Goal: Unclear

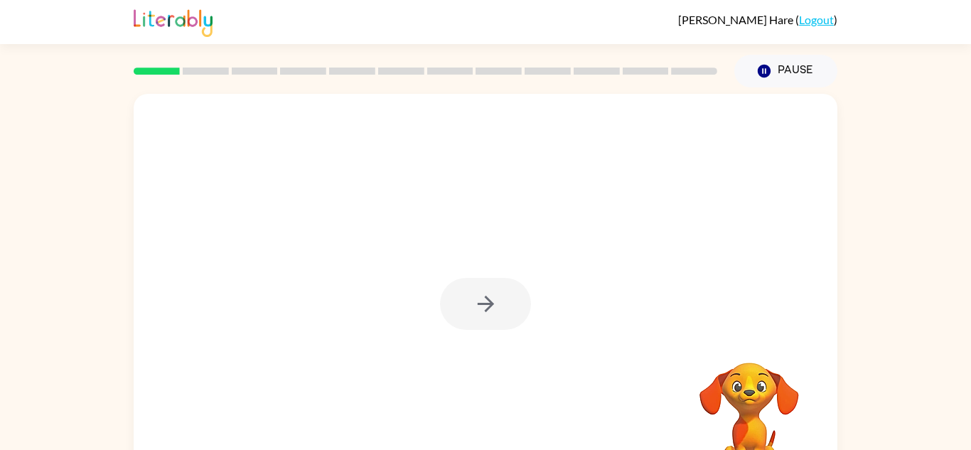
click at [505, 272] on div at bounding box center [486, 297] width 704 height 406
click at [488, 305] on icon "button" at bounding box center [485, 303] width 25 height 25
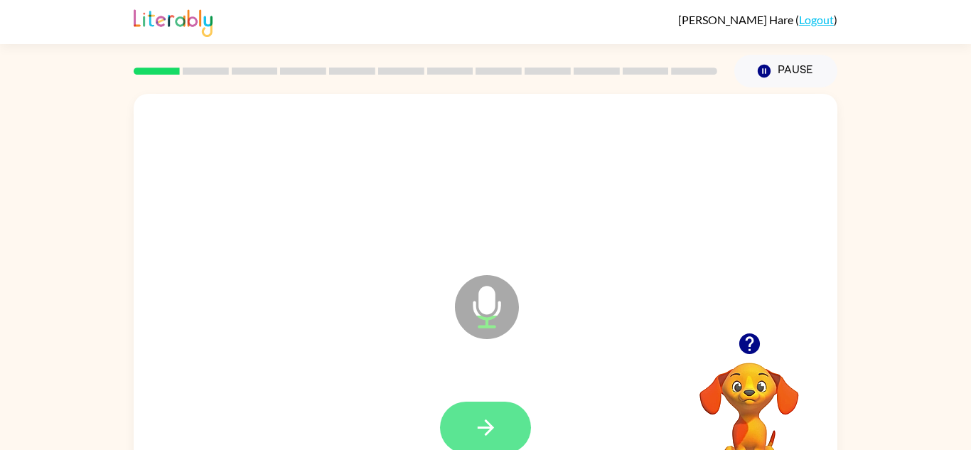
click at [477, 422] on icon "button" at bounding box center [485, 427] width 25 height 25
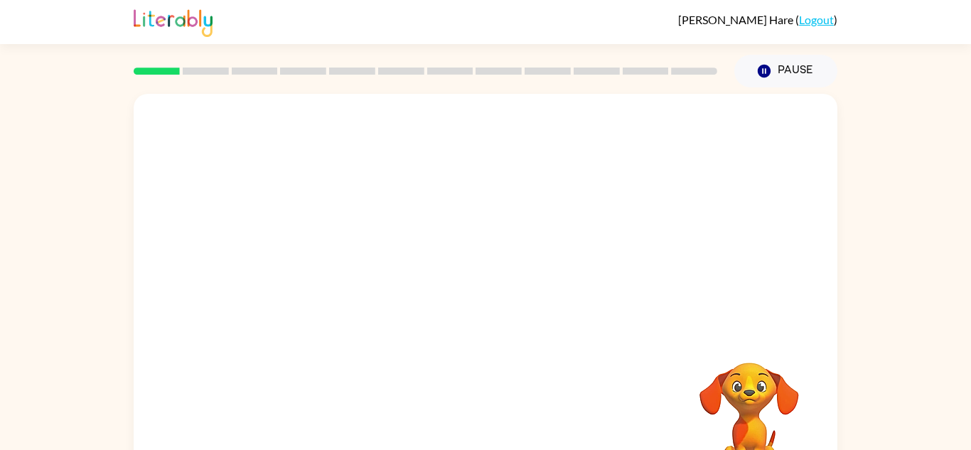
click at [459, 336] on div "Your browser must support playing .mp4 files to use Literably. Please try using…" at bounding box center [486, 297] width 704 height 406
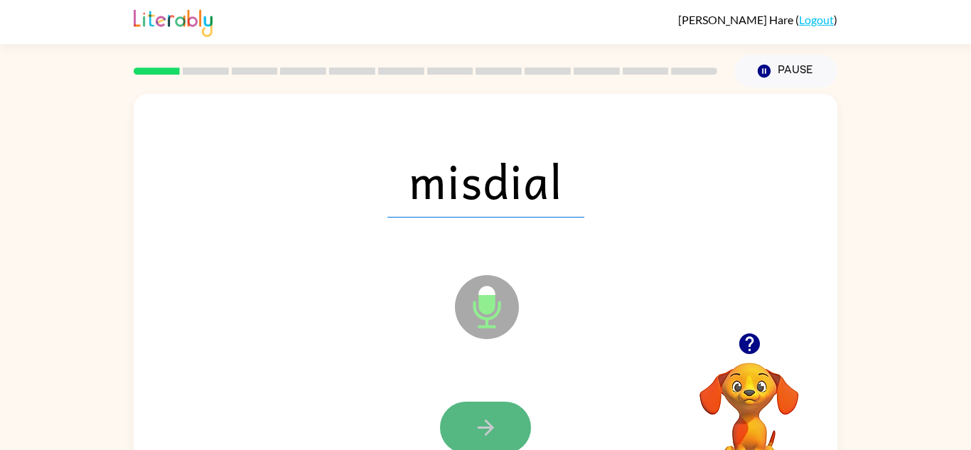
click at [474, 422] on icon "button" at bounding box center [485, 427] width 25 height 25
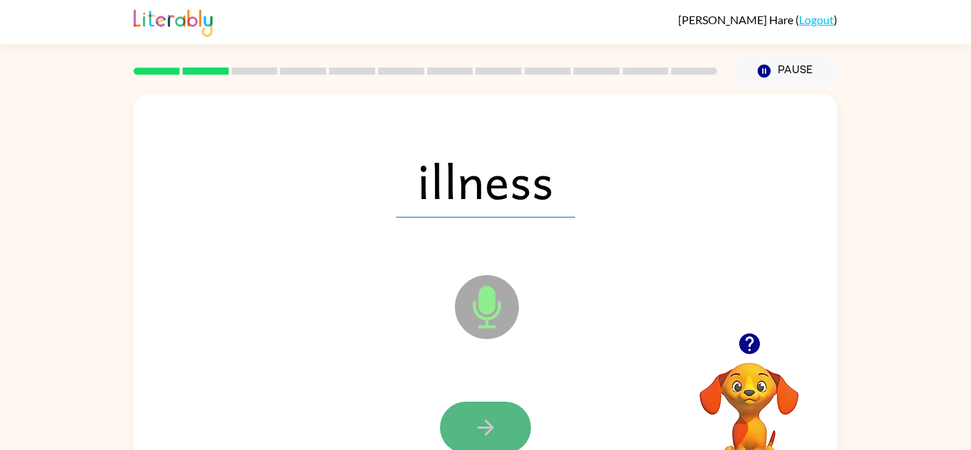
click at [476, 422] on icon "button" at bounding box center [485, 427] width 25 height 25
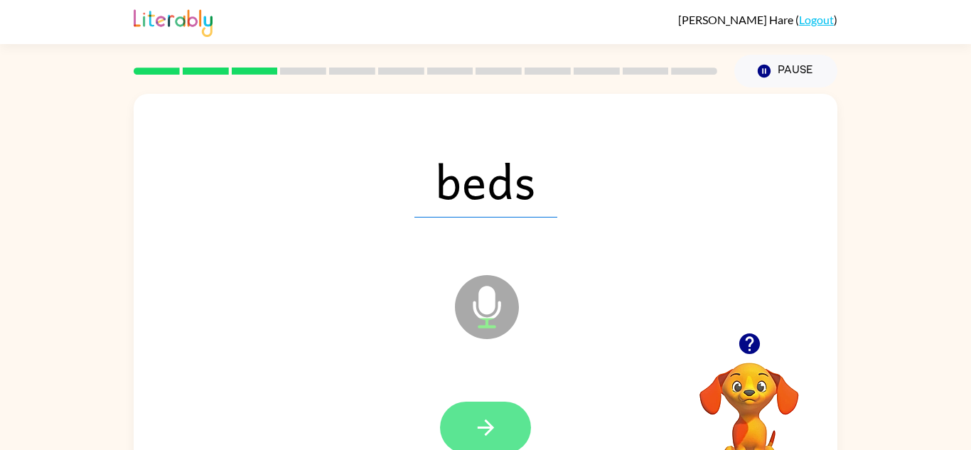
click at [476, 421] on icon "button" at bounding box center [485, 427] width 25 height 25
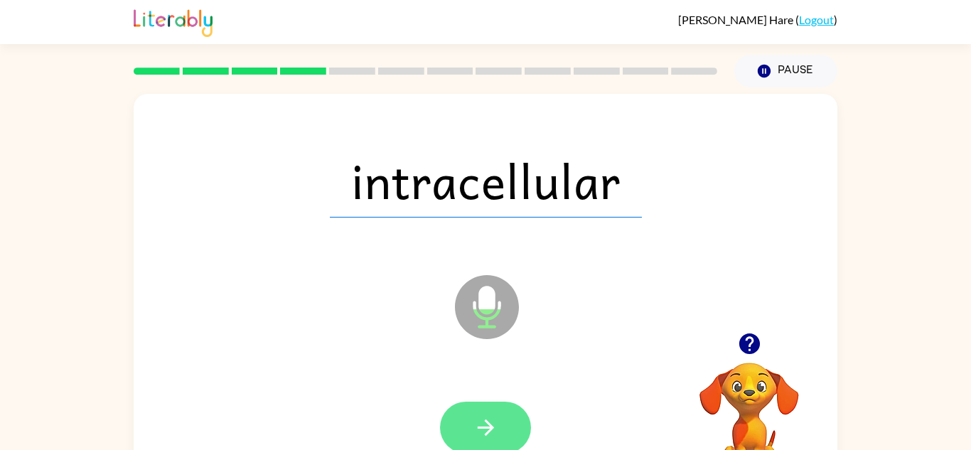
click at [476, 421] on icon "button" at bounding box center [485, 427] width 25 height 25
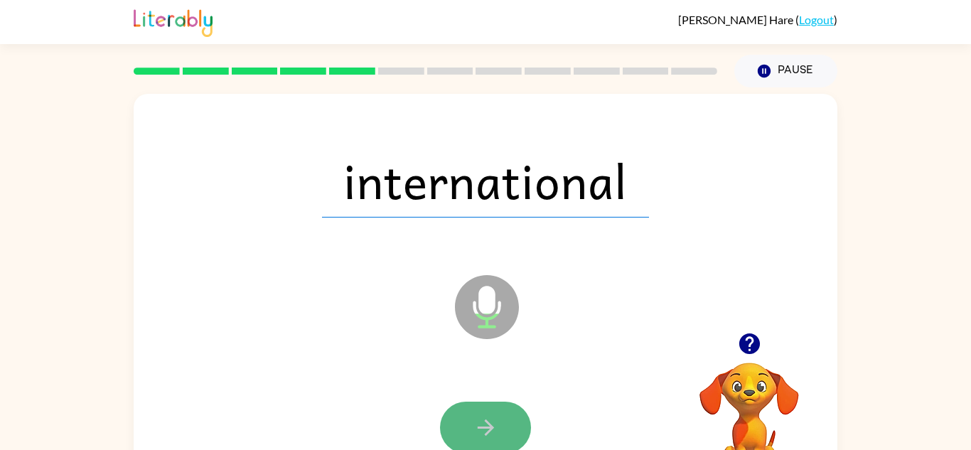
click at [476, 420] on icon "button" at bounding box center [485, 427] width 25 height 25
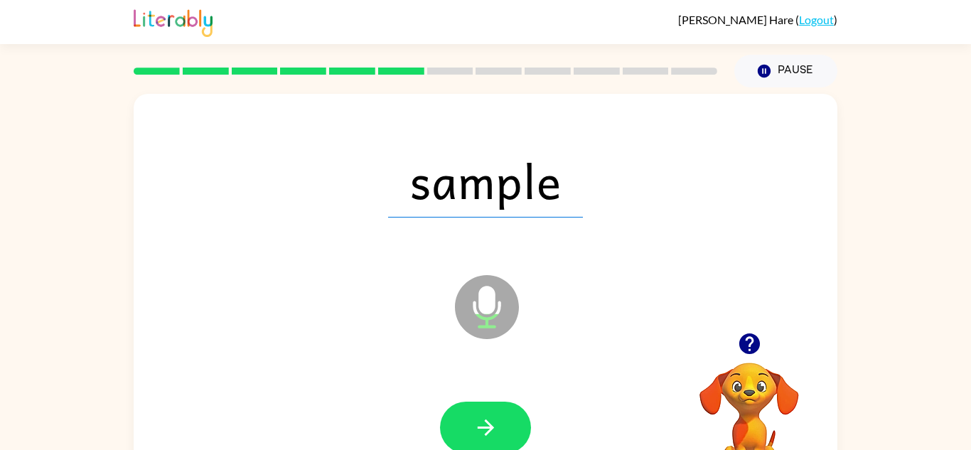
click at [476, 420] on icon "button" at bounding box center [485, 427] width 25 height 25
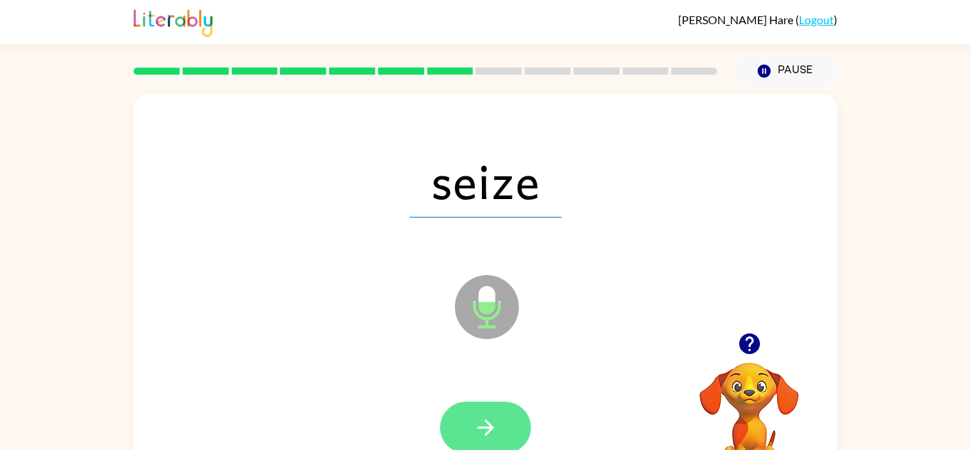
click at [476, 419] on icon "button" at bounding box center [485, 427] width 25 height 25
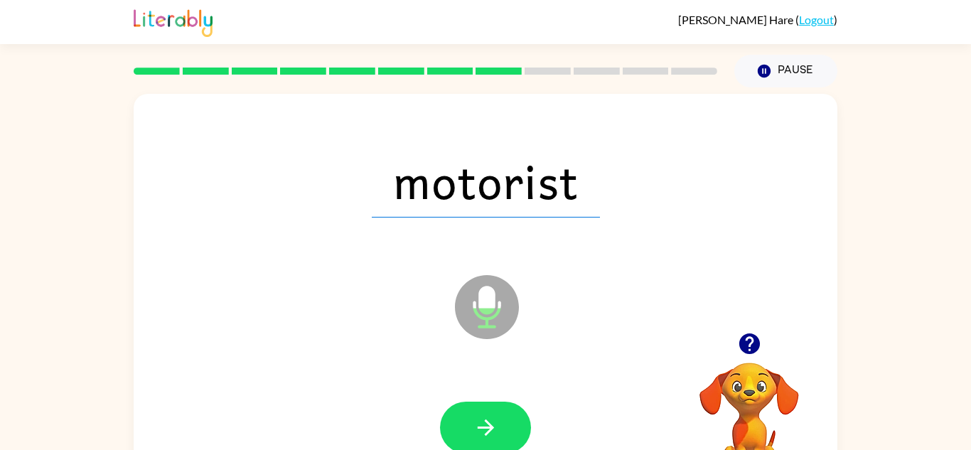
click at [476, 419] on icon "button" at bounding box center [485, 427] width 25 height 25
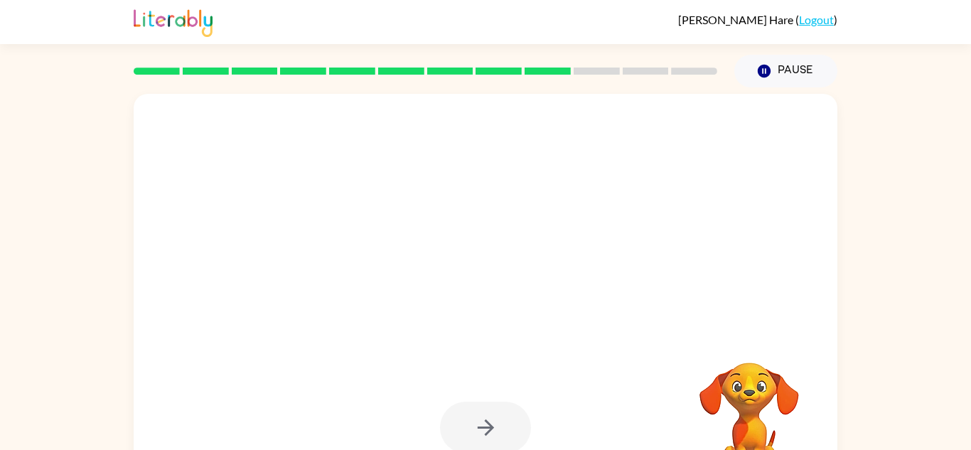
click at [476, 419] on div at bounding box center [485, 428] width 91 height 52
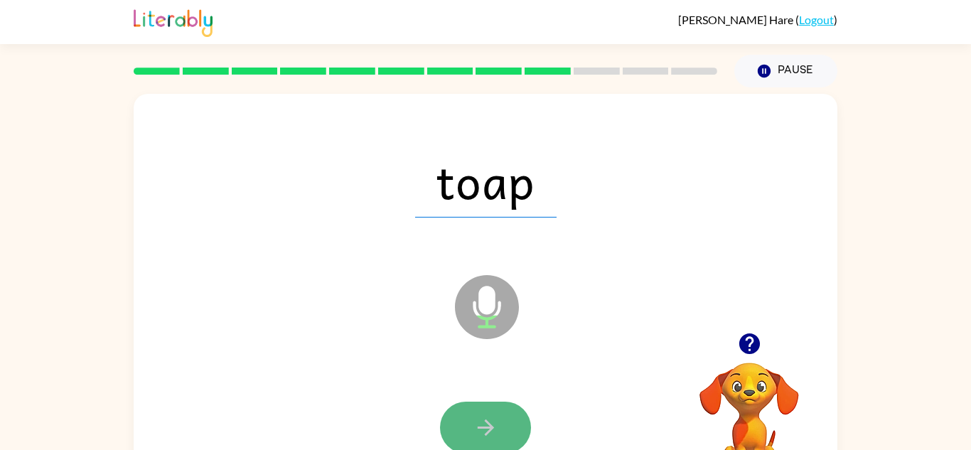
click at [464, 419] on button "button" at bounding box center [485, 428] width 91 height 52
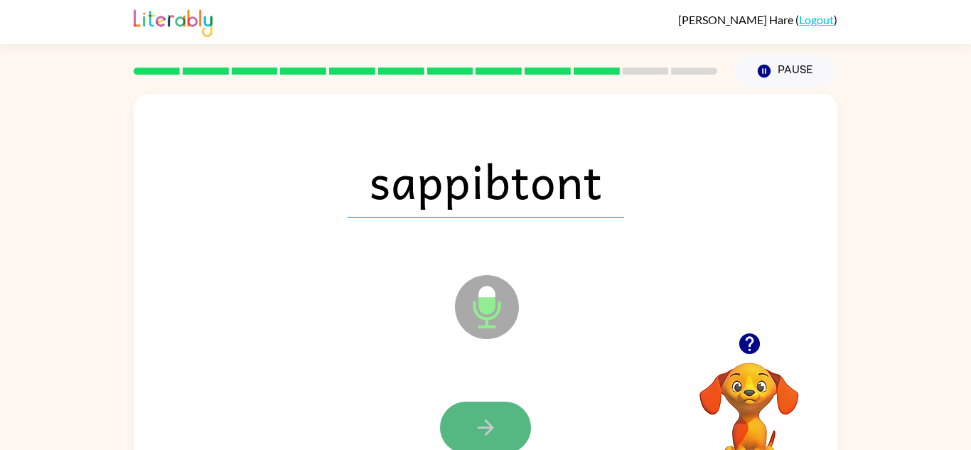
click at [494, 422] on icon "button" at bounding box center [485, 427] width 25 height 25
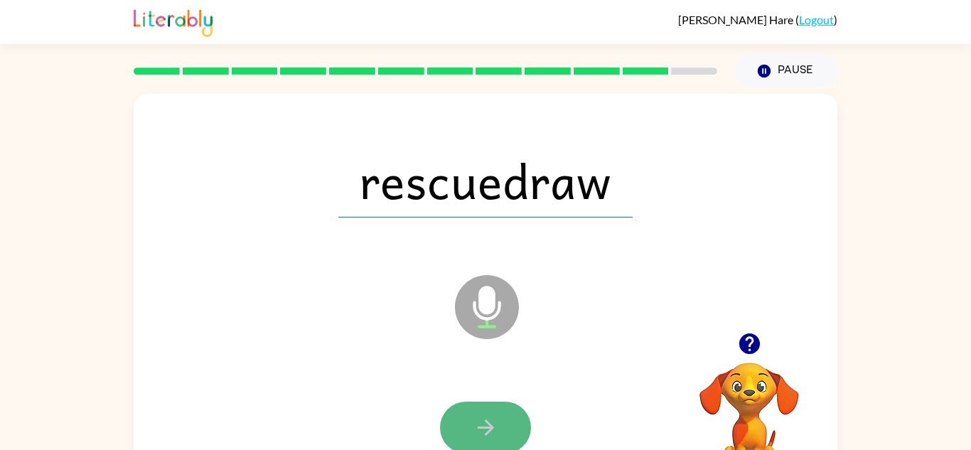
click at [495, 422] on icon "button" at bounding box center [485, 427] width 25 height 25
